Goal: Navigation & Orientation: Find specific page/section

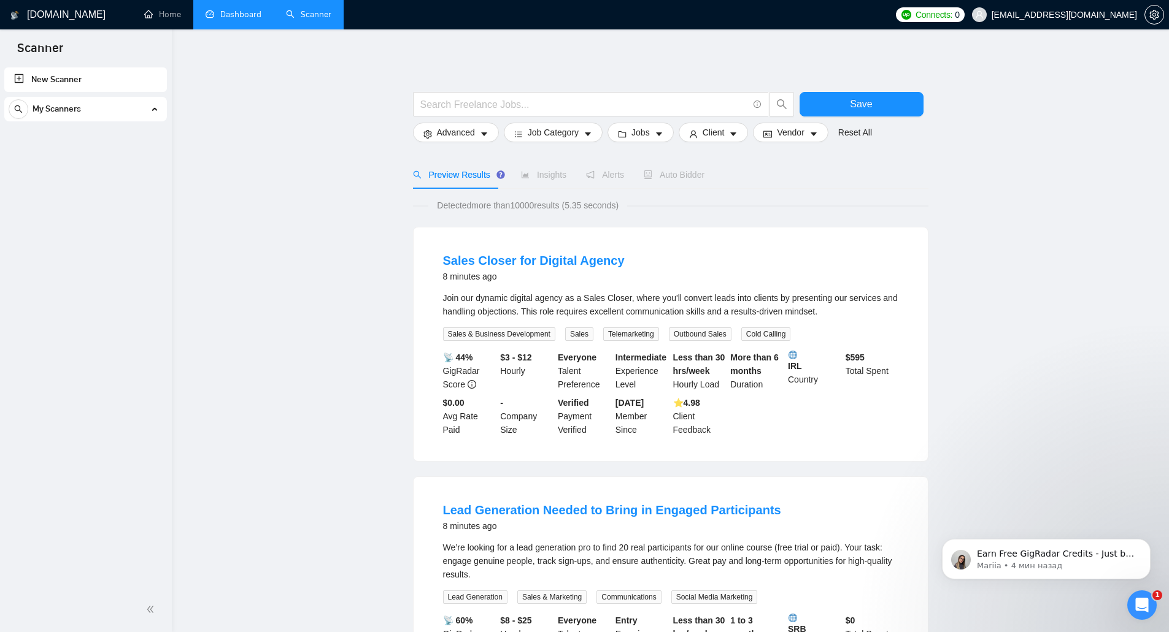
click at [232, 20] on link "Dashboard" at bounding box center [233, 14] width 56 height 10
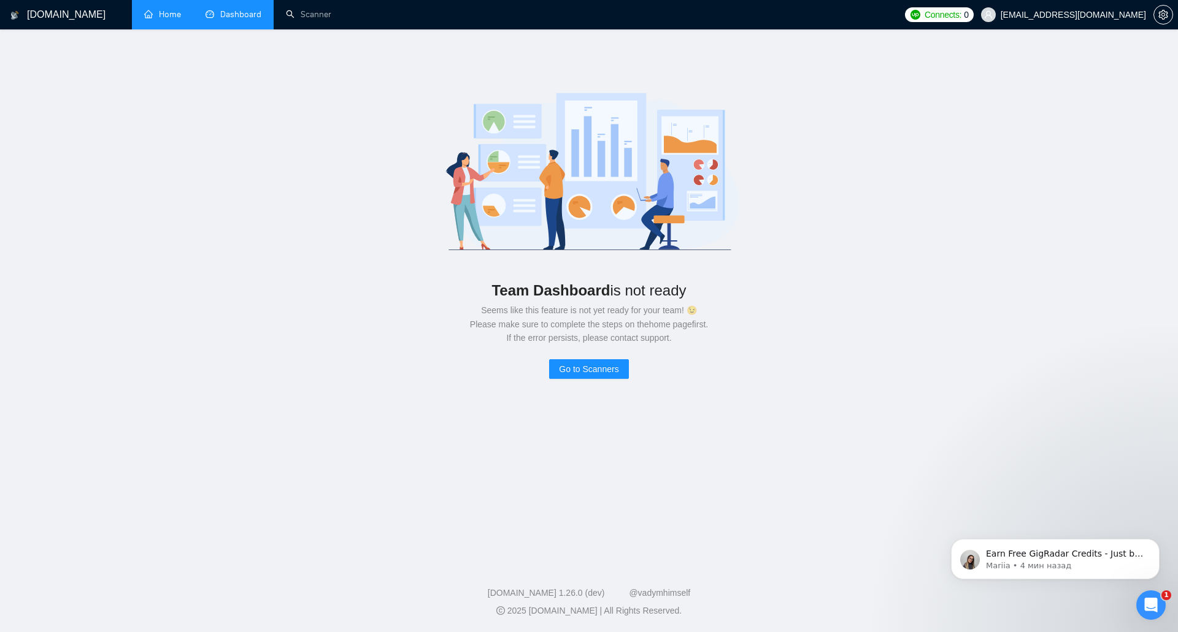
click at [171, 9] on link "Home" at bounding box center [162, 14] width 37 height 10
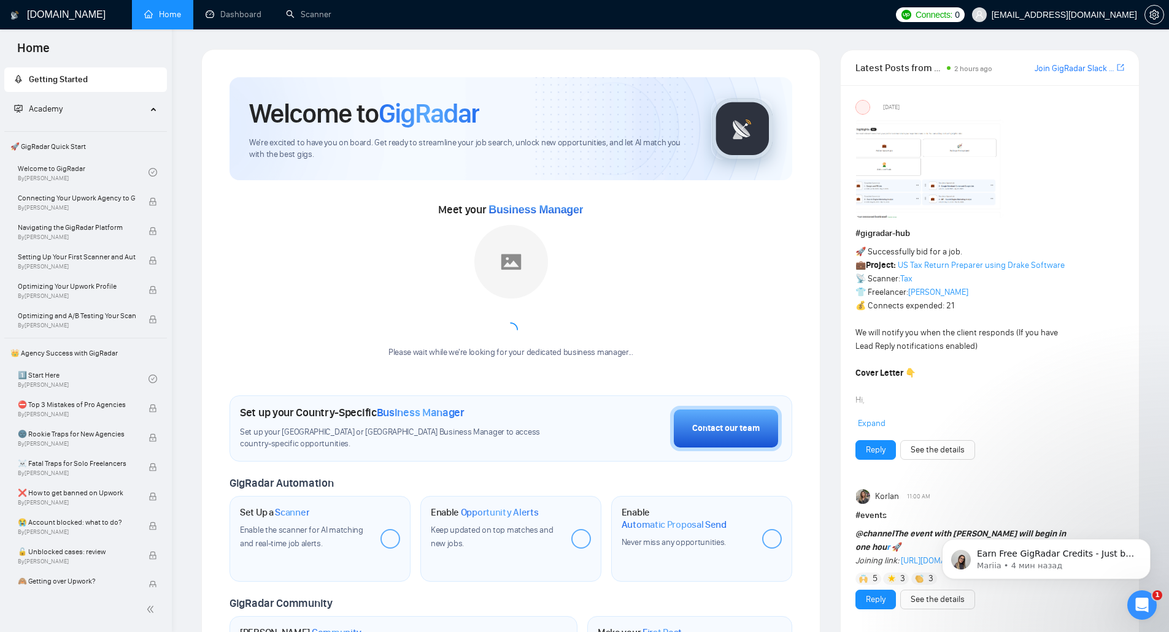
click at [128, 79] on span "Getting Started" at bounding box center [85, 79] width 143 height 25
